Goal: Transaction & Acquisition: Subscribe to service/newsletter

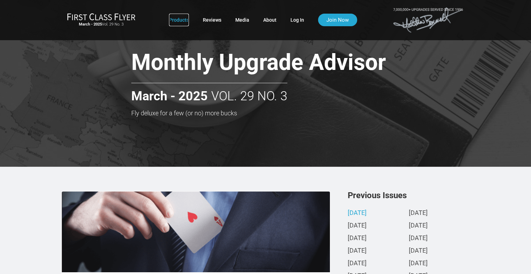
click at [181, 20] on link "Products" at bounding box center [179, 20] width 20 height 13
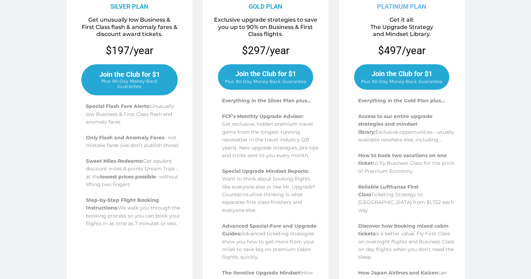
scroll to position [147, 0]
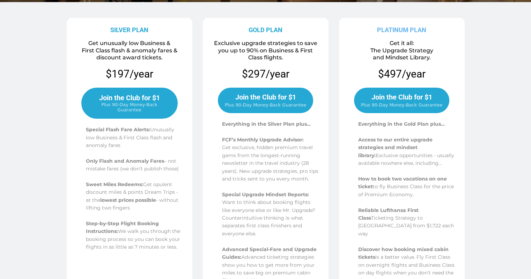
click at [405, 102] on span "Plus 90-Day Money-Back Guarantee" at bounding box center [401, 104] width 81 height 5
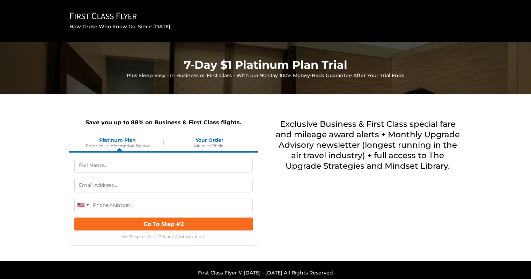
click at [136, 173] on input "text" at bounding box center [163, 165] width 178 height 15
click at [136, 173] on input "Prithvi" at bounding box center [163, 165] width 178 height 15
type input "Prithvi Shankar"
type input "prithvi.shankar@gmail.com"
click at [114, 212] on input "tel" at bounding box center [163, 205] width 178 height 15
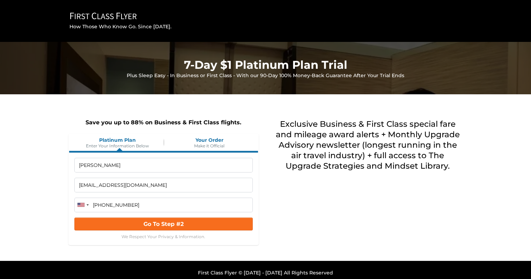
scroll to position [23, 0]
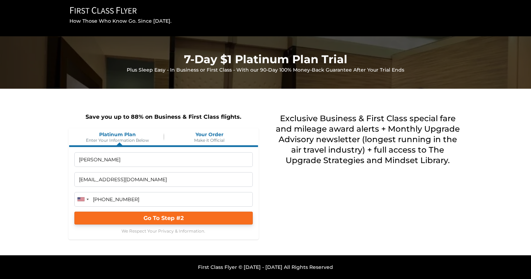
type input "(209) 556-7035"
click at [199, 212] on button "Go To Step #2" at bounding box center [163, 218] width 178 height 13
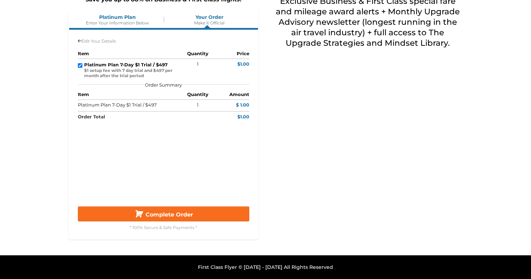
scroll to position [153, 0]
click at [179, 218] on span "Complete Order" at bounding box center [170, 214] width 48 height 7
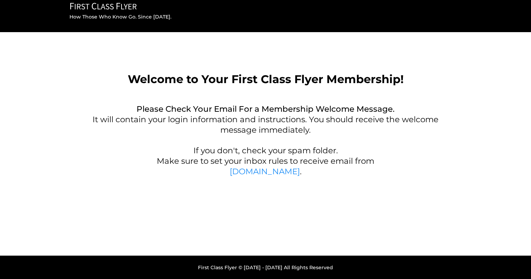
scroll to position [10, 0]
